Goal: Book appointment/travel/reservation

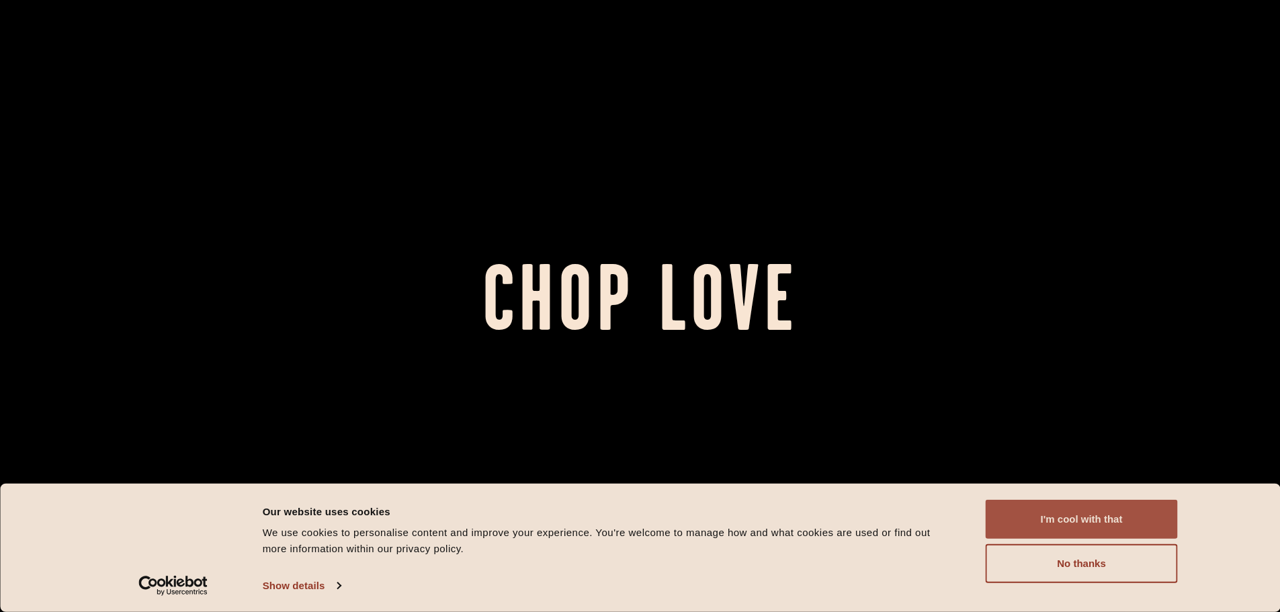
click at [1105, 514] on button "I'm cool with that" at bounding box center [1082, 519] width 192 height 39
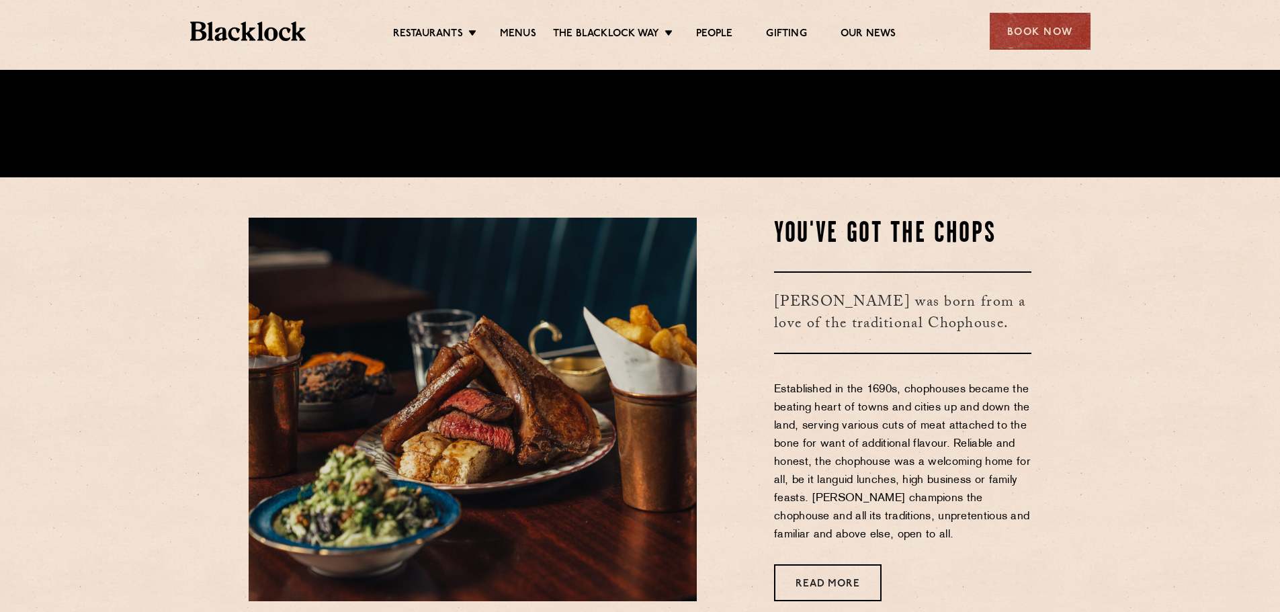
scroll to position [470, 0]
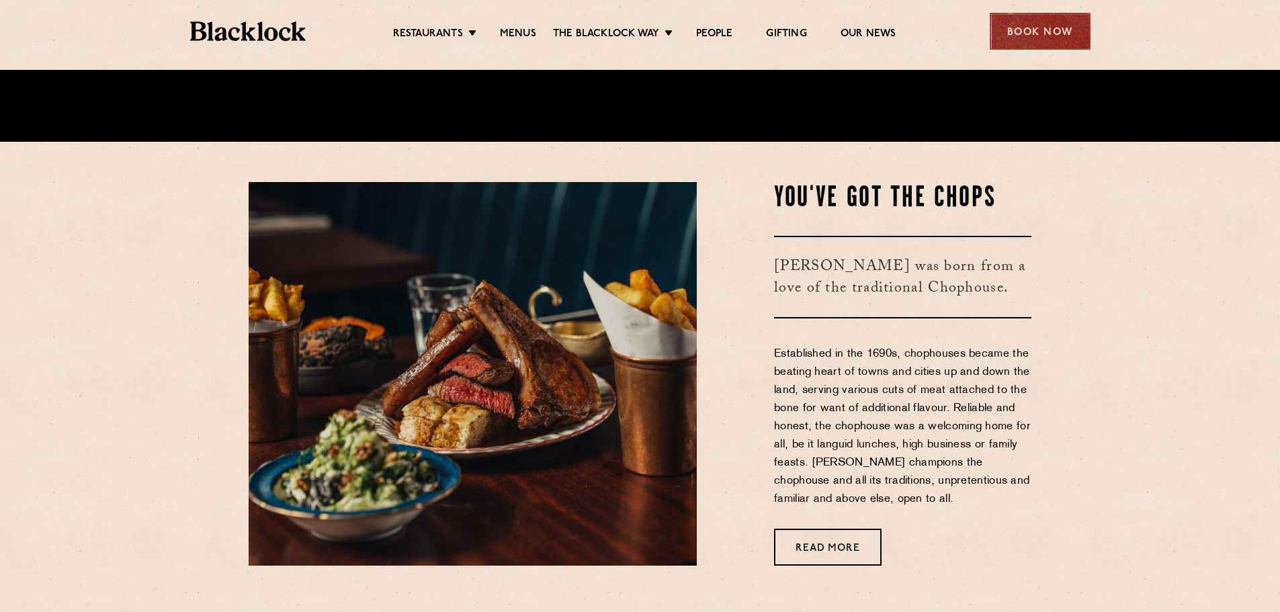
click at [1046, 36] on div "Book Now" at bounding box center [1040, 31] width 101 height 37
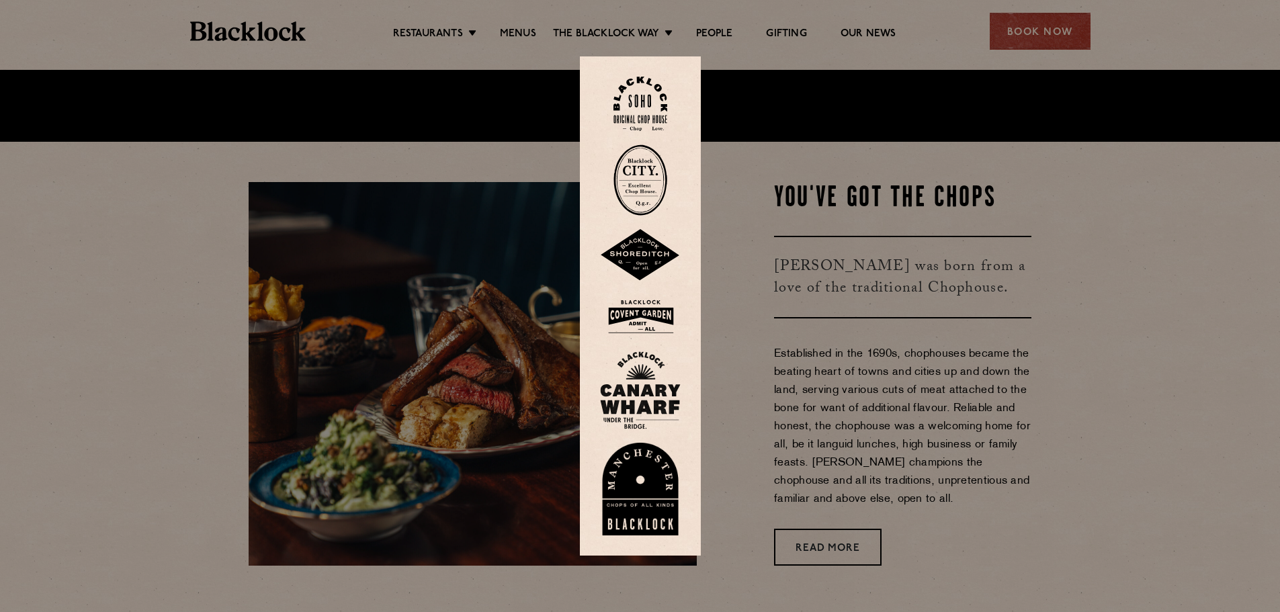
click at [640, 241] on img at bounding box center [640, 255] width 81 height 52
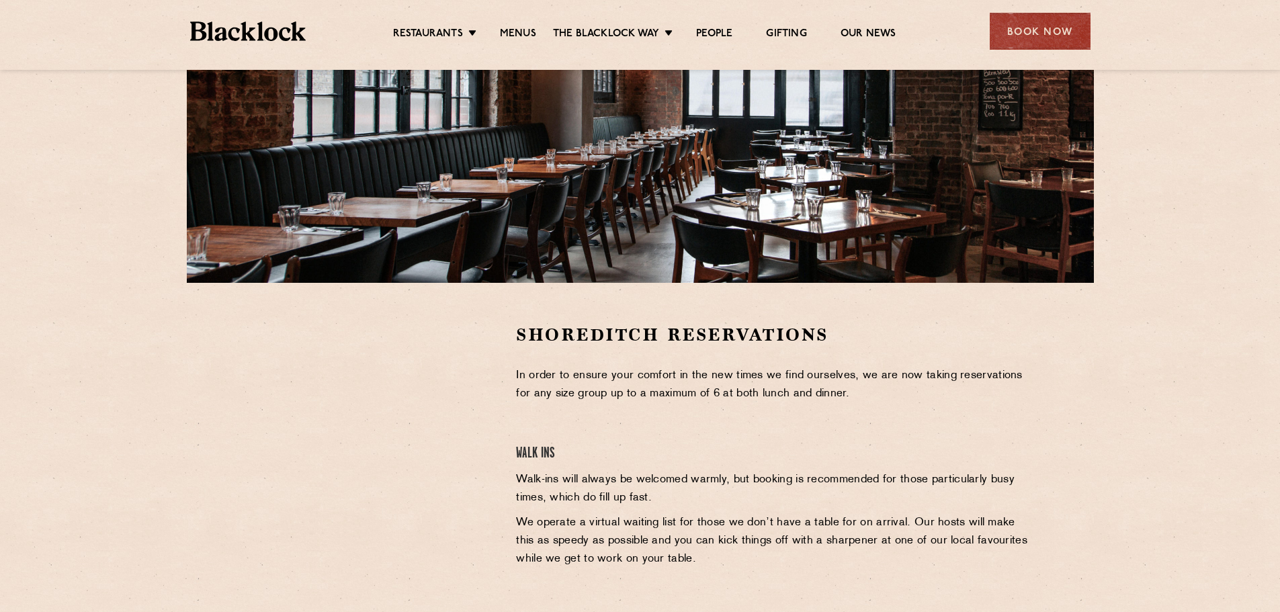
scroll to position [202, 0]
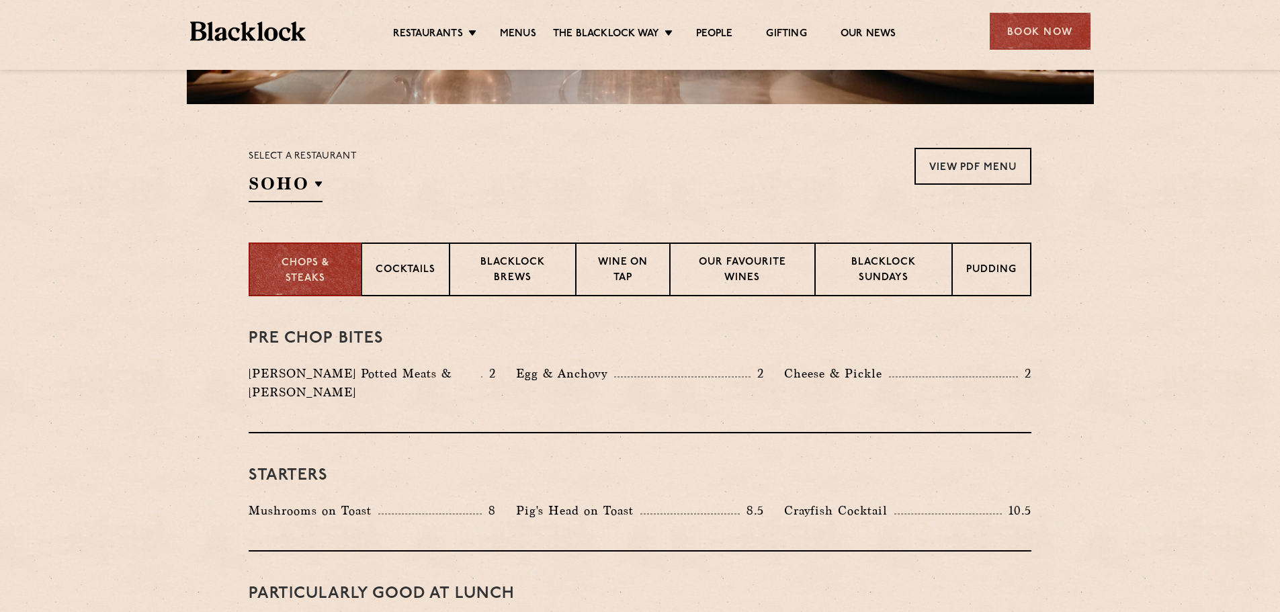
scroll to position [403, 0]
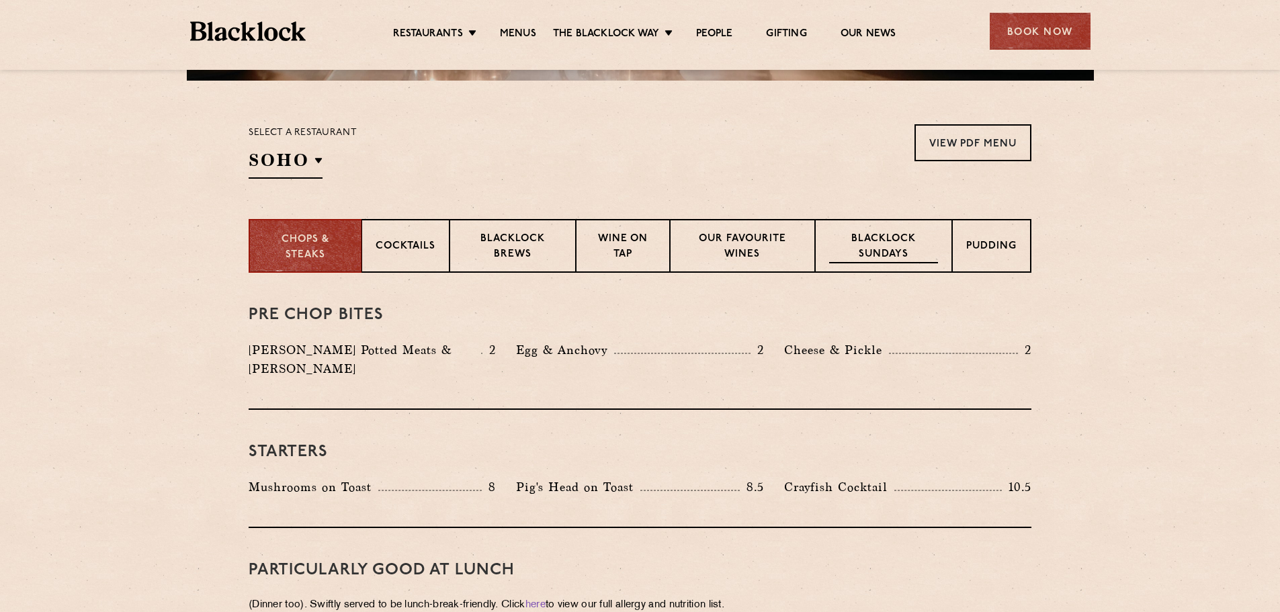
click at [847, 239] on p "Blacklock Sundays" at bounding box center [883, 248] width 109 height 32
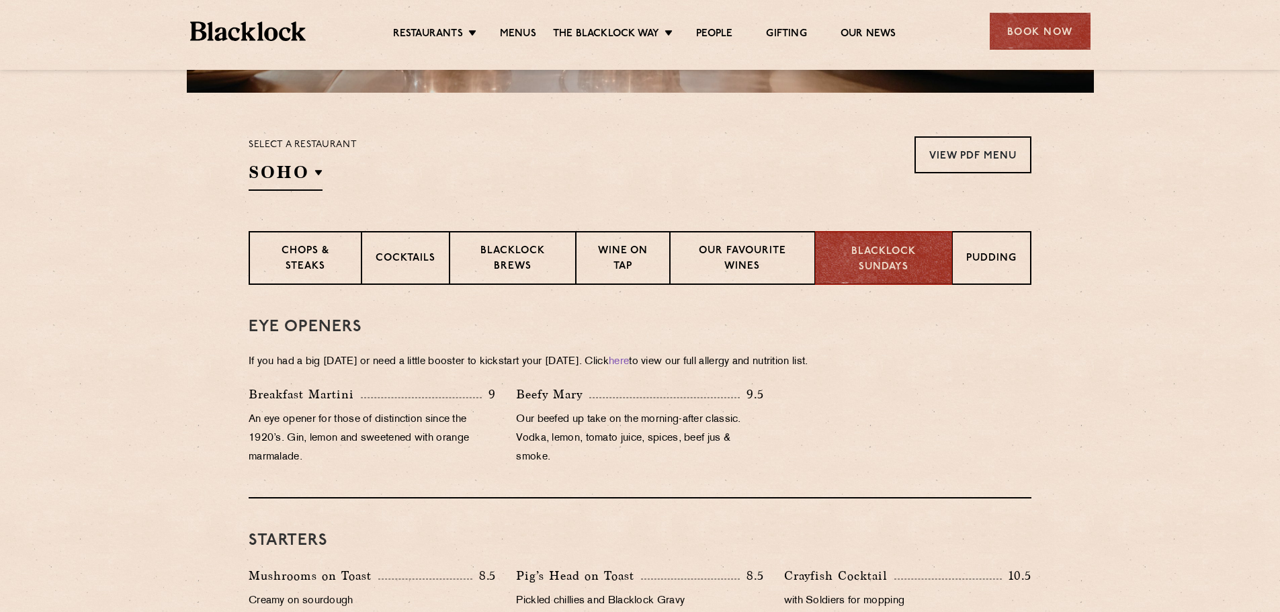
scroll to position [470, 0]
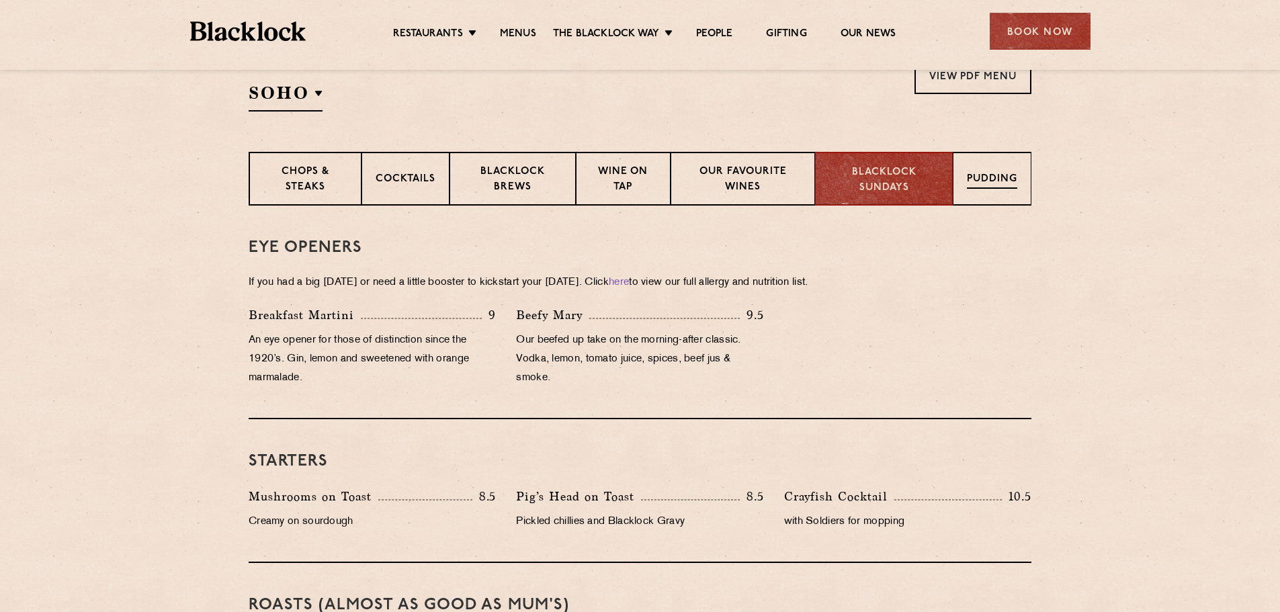
click at [999, 179] on p "Pudding" at bounding box center [992, 180] width 50 height 17
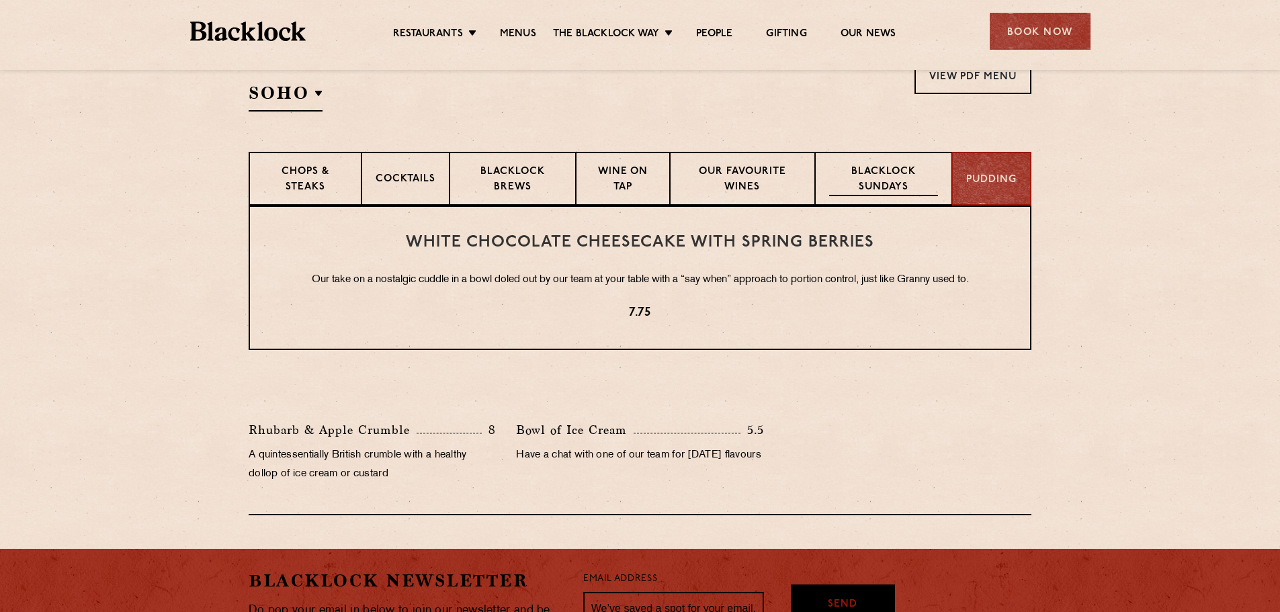
click at [909, 185] on p "Blacklock Sundays" at bounding box center [883, 181] width 109 height 32
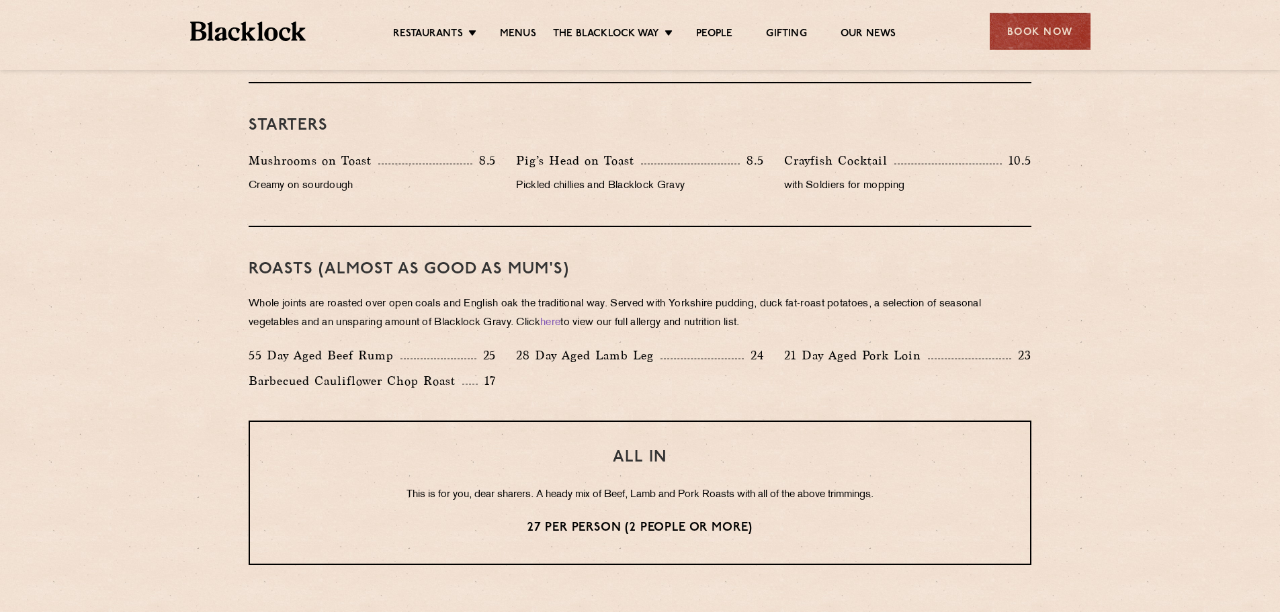
scroll to position [874, 0]
